Goal: Task Accomplishment & Management: Use online tool/utility

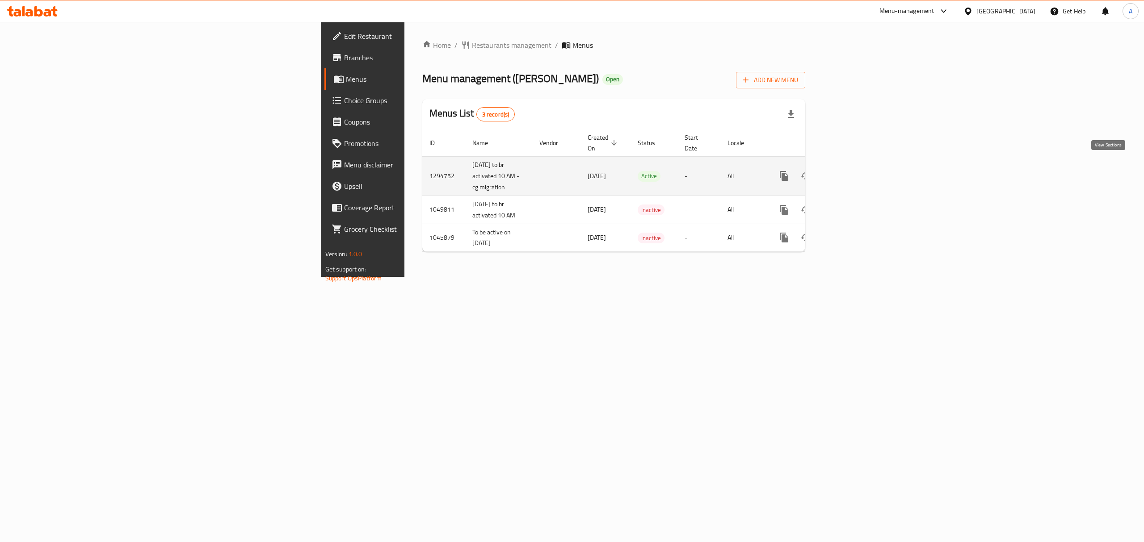
click at [854, 171] on icon "enhanced table" at bounding box center [848, 176] width 11 height 11
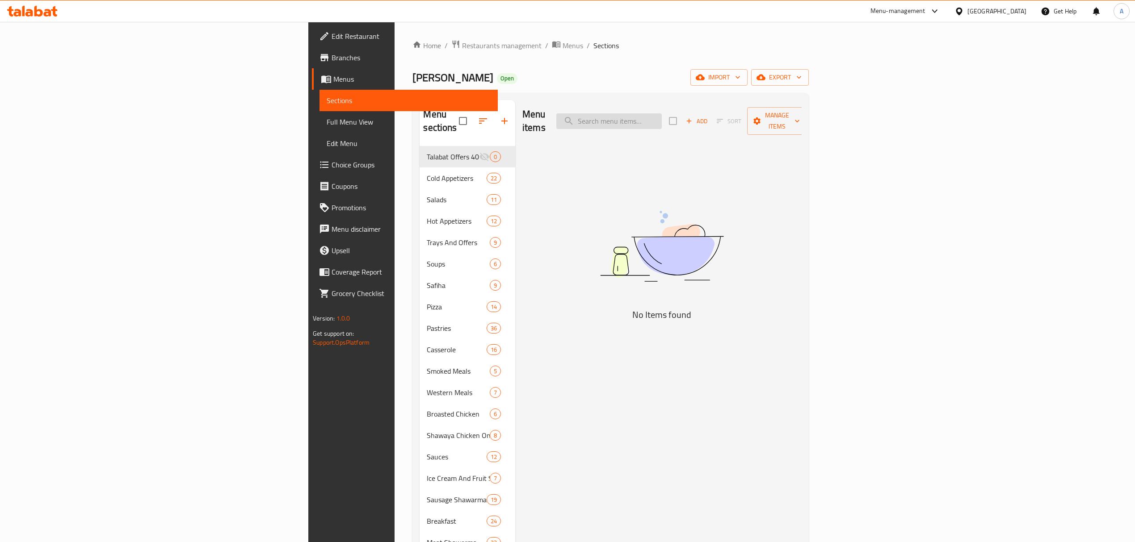
click at [662, 113] on input "search" at bounding box center [608, 121] width 105 height 16
paste input "Charcoal Thigh Meal And Cola"
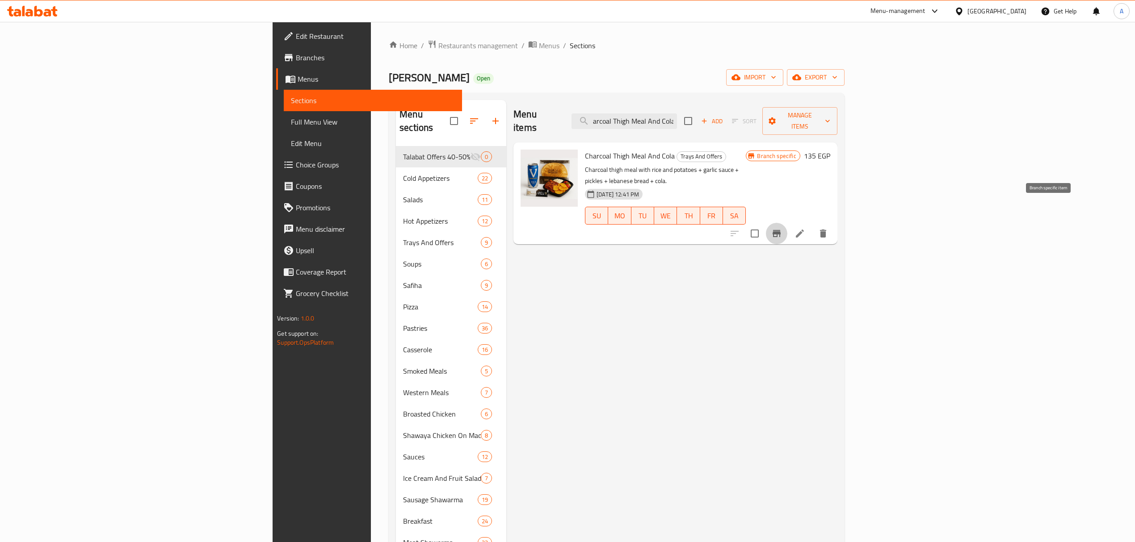
click at [780, 230] on icon "Branch-specific-item" at bounding box center [776, 233] width 8 height 7
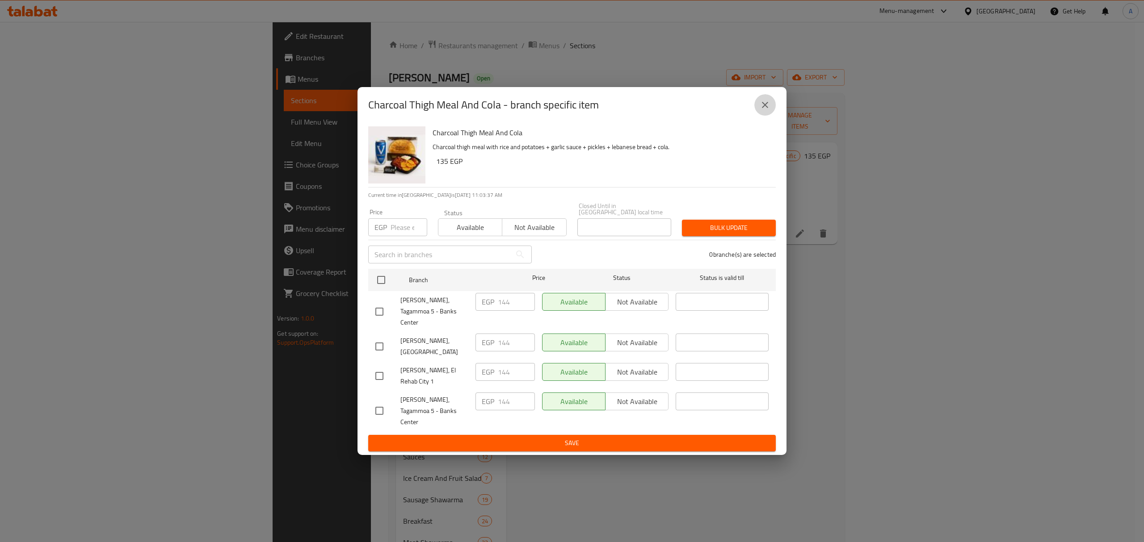
click at [765, 110] on icon "close" at bounding box center [764, 105] width 11 height 11
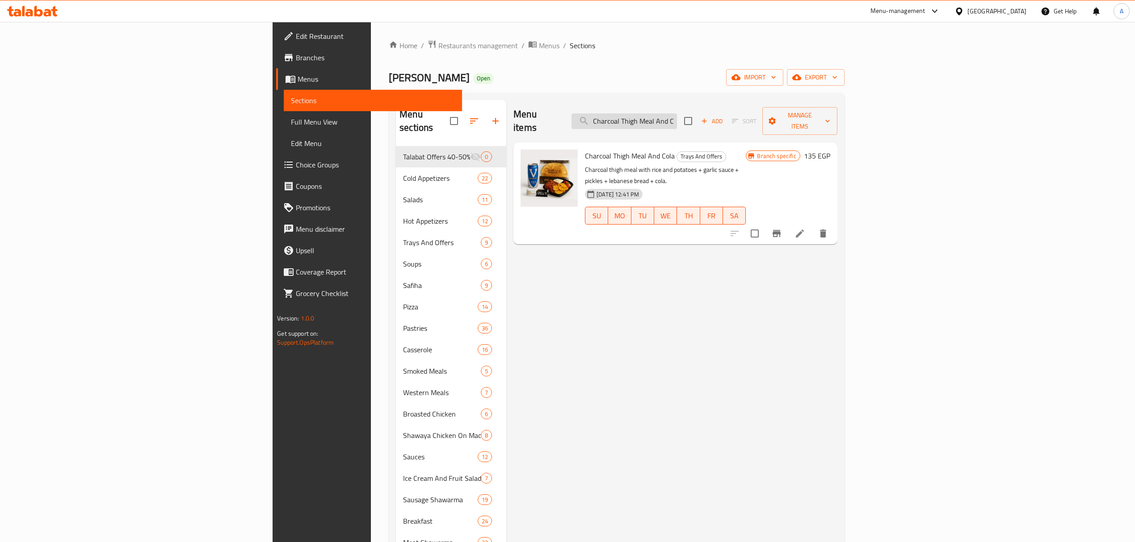
click at [677, 113] on input "Charcoal Thigh Meal And Cola" at bounding box center [623, 121] width 105 height 16
paste input "Broasted Chicken 2 Pieces + c"
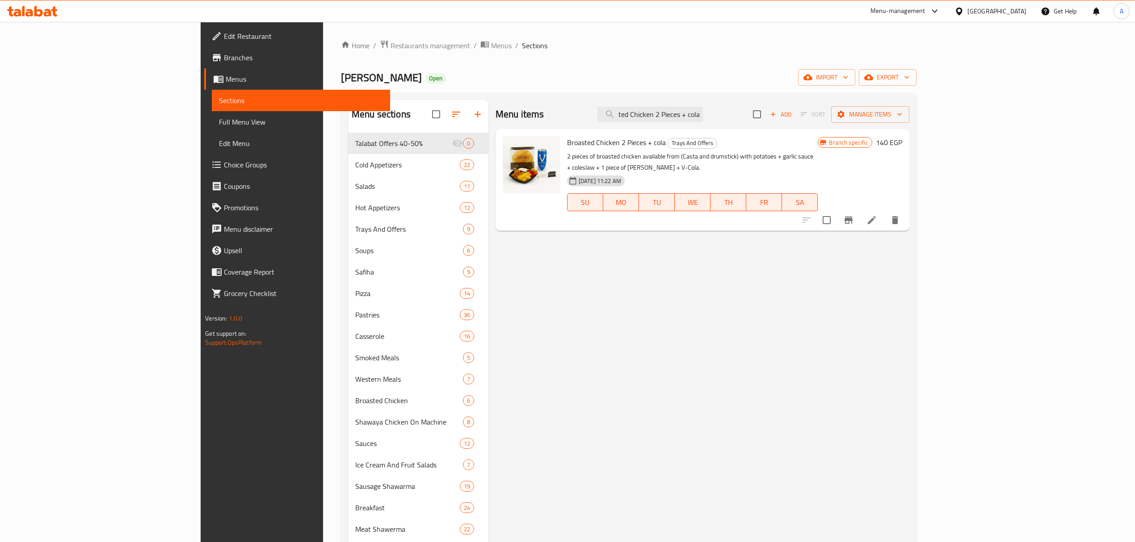
type input "Broasted Chicken 2 Pieces + cola"
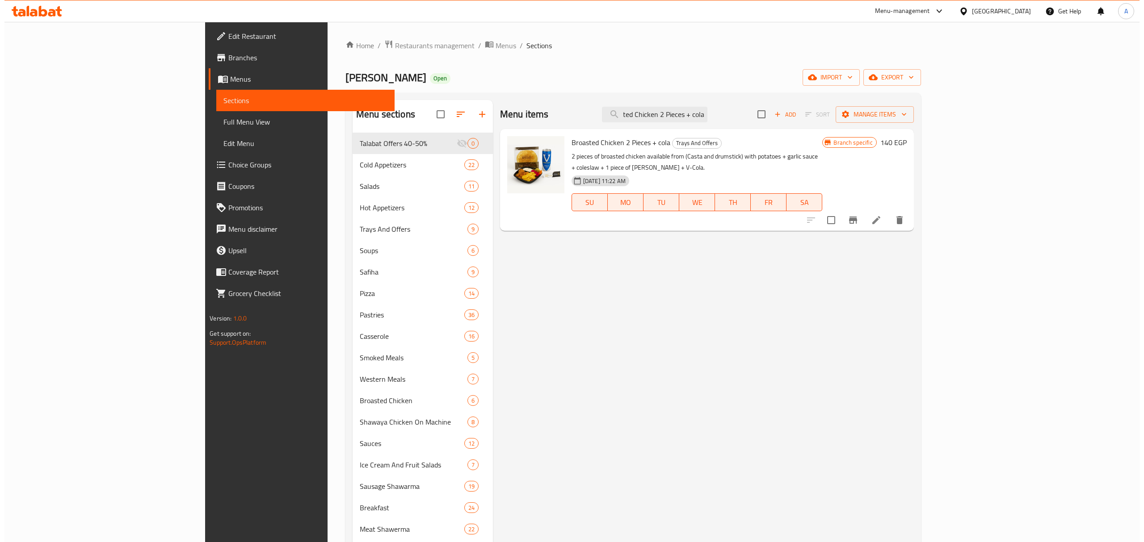
scroll to position [0, 0]
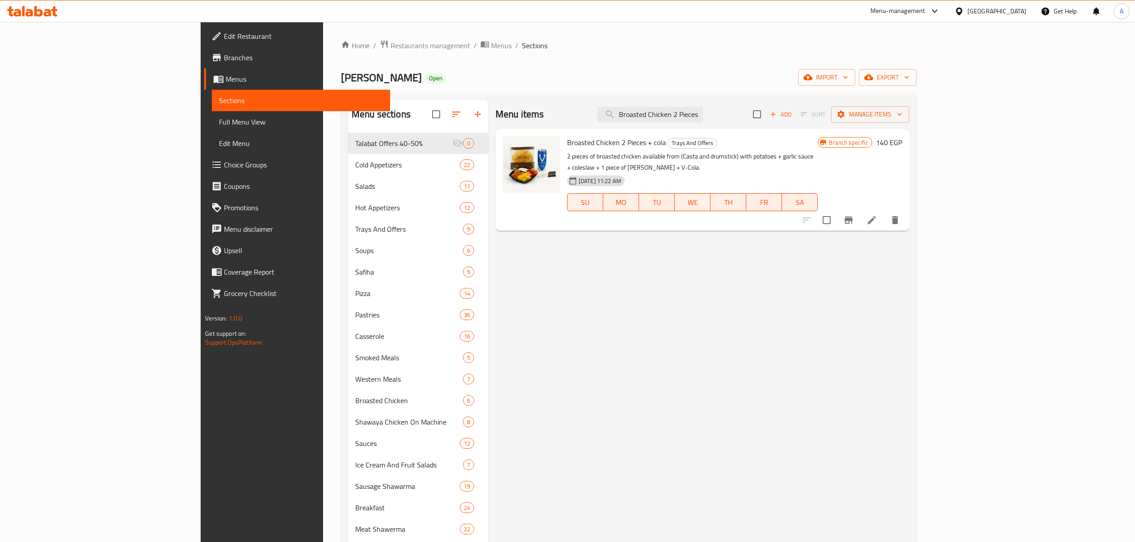
click at [852, 217] on icon "Branch-specific-item" at bounding box center [848, 220] width 8 height 7
